Goal: Check status

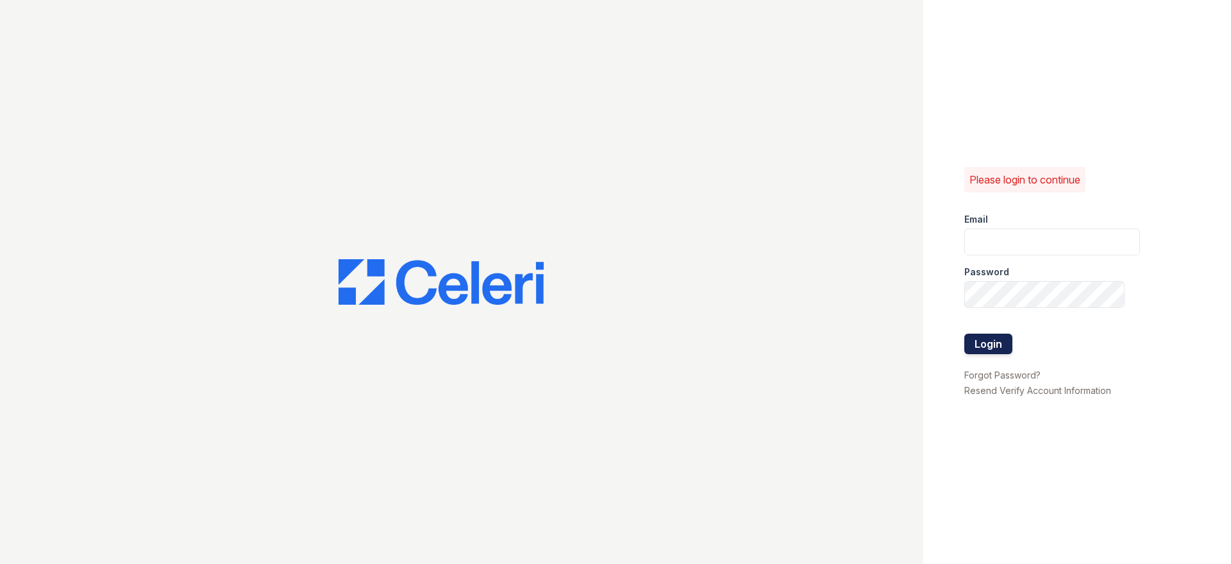
type input "[PERSON_NAME][DOMAIN_NAME][EMAIL_ADDRESS][DOMAIN_NAME]"
click at [985, 346] on button "Login" at bounding box center [989, 344] width 48 height 21
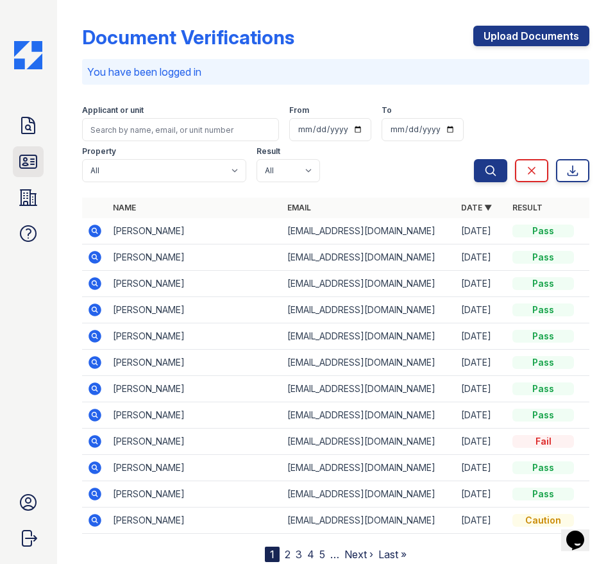
click at [37, 158] on icon at bounding box center [28, 161] width 17 height 13
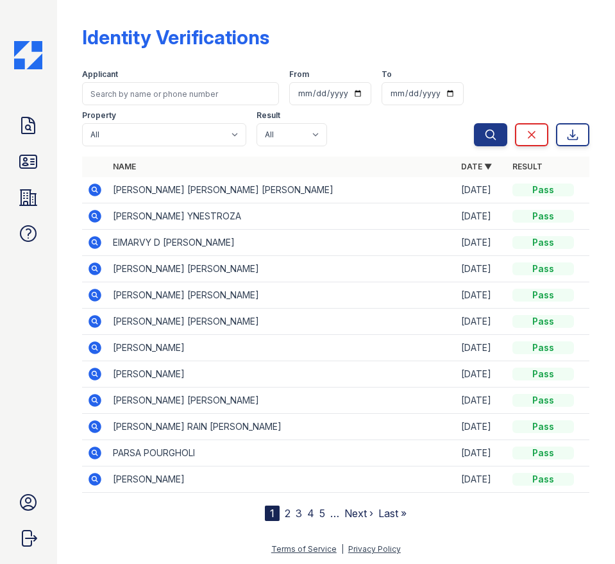
click at [94, 214] on icon at bounding box center [94, 215] width 3 height 3
